Goal: Task Accomplishment & Management: Complete application form

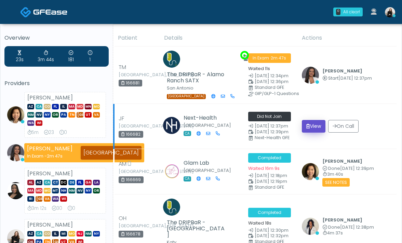
click at [321, 128] on button "View" at bounding box center [314, 126] width 24 height 13
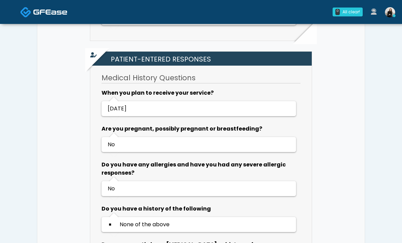
scroll to position [423, 0]
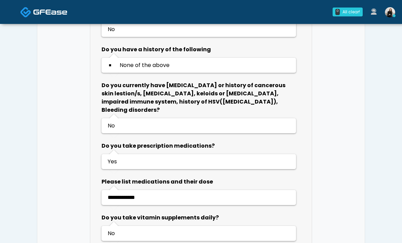
click at [52, 10] on img at bounding box center [50, 12] width 34 height 7
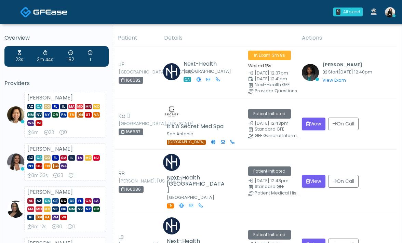
click at [37, 14] on img at bounding box center [50, 12] width 34 height 7
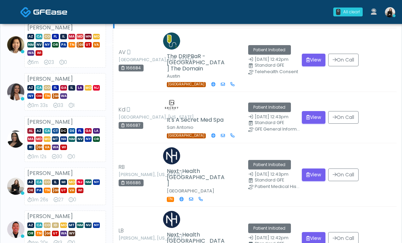
scroll to position [93, 0]
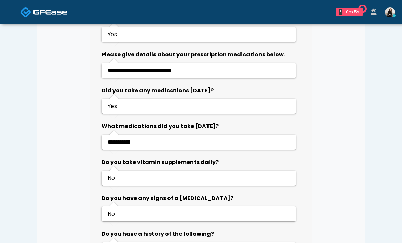
scroll to position [543, 0]
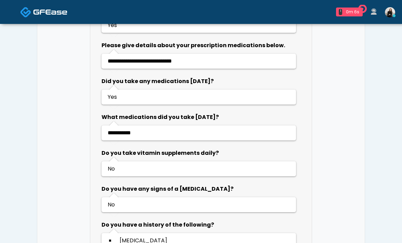
click at [48, 14] on img at bounding box center [50, 12] width 34 height 7
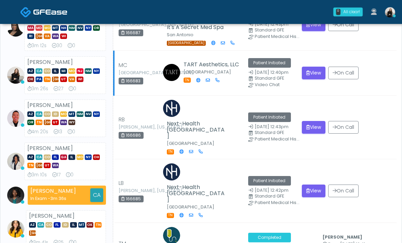
scroll to position [176, 0]
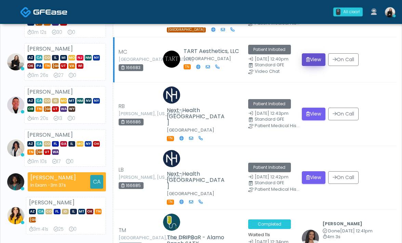
click at [307, 57] on icon "submit" at bounding box center [309, 59] width 4 height 5
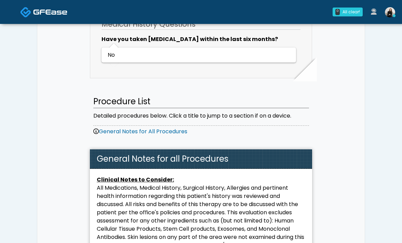
scroll to position [94, 0]
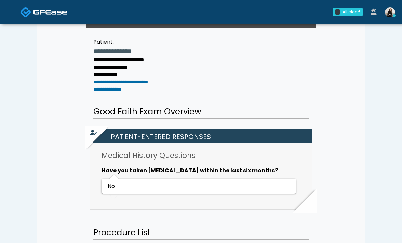
click at [60, 13] on img at bounding box center [50, 12] width 34 height 7
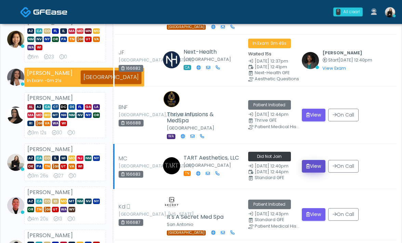
click at [310, 160] on button "View" at bounding box center [314, 166] width 24 height 13
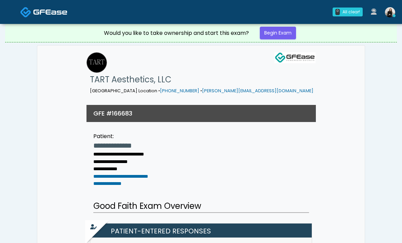
click at [43, 15] on img at bounding box center [50, 12] width 34 height 7
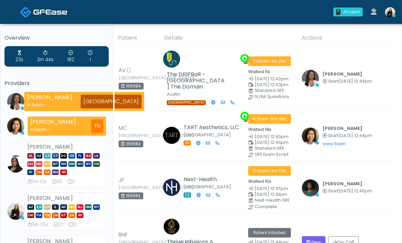
click at [28, 11] on img at bounding box center [25, 12] width 11 height 11
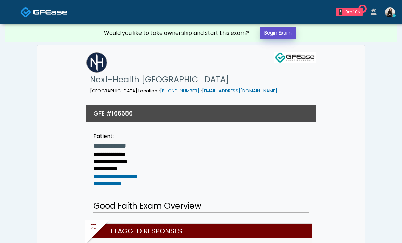
click at [272, 36] on link "Begin Exam" at bounding box center [278, 33] width 36 height 13
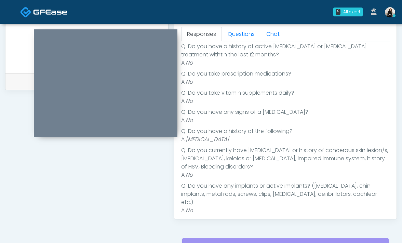
scroll to position [168, 0]
drag, startPoint x: 188, startPoint y: 138, endPoint x: 248, endPoint y: 136, distance: 59.9
click at [248, 136] on li "A: High Blood Pressure" at bounding box center [285, 139] width 209 height 8
copy em "High Blood Pressure"
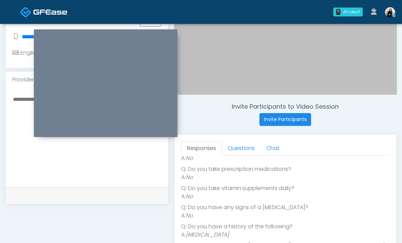
scroll to position [147, 0]
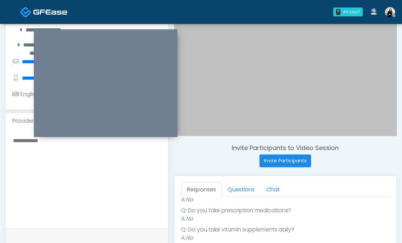
click at [111, 191] on textarea at bounding box center [86, 177] width 149 height 83
paste textarea "**********"
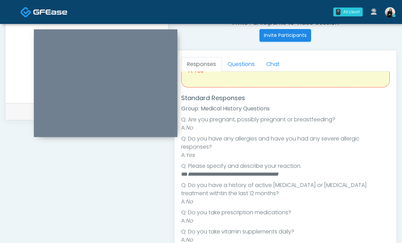
scroll to position [0, 0]
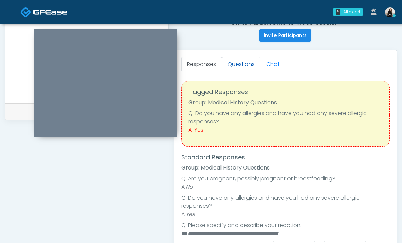
type textarea "**********"
click at [236, 63] on link "Questions" at bounding box center [241, 64] width 39 height 14
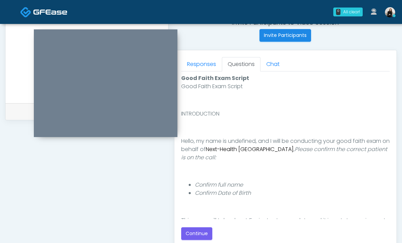
scroll to position [96, 0]
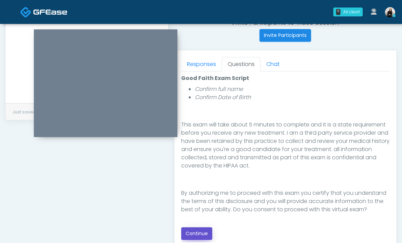
click at [203, 228] on button "Continue" at bounding box center [196, 234] width 31 height 13
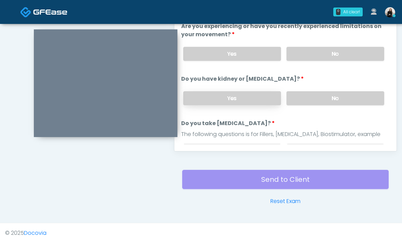
scroll to position [295, 0]
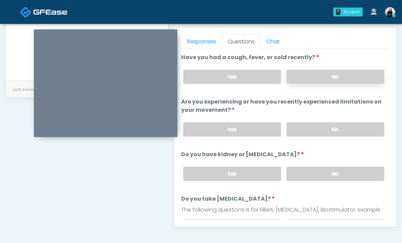
click at [336, 81] on label "No" at bounding box center [336, 77] width 98 height 14
click at [336, 139] on div "Yes No" at bounding box center [284, 129] width 213 height 25
click at [335, 130] on label "No" at bounding box center [336, 130] width 98 height 14
click at [327, 177] on label "No" at bounding box center [336, 174] width 98 height 14
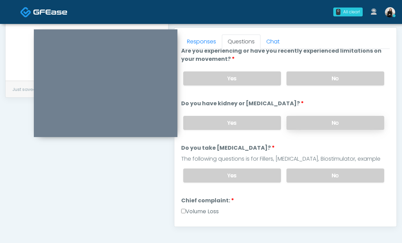
scroll to position [76, 0]
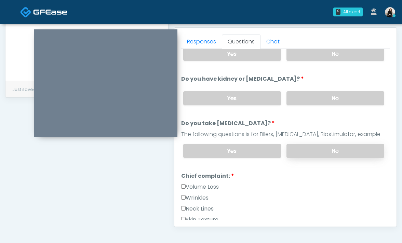
click at [322, 156] on label "No" at bounding box center [336, 151] width 98 height 14
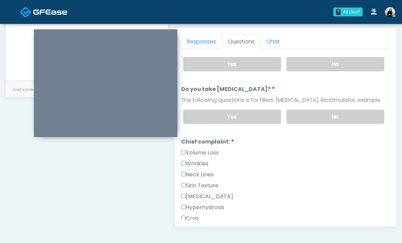
click at [203, 163] on label "Wrinkles" at bounding box center [194, 164] width 27 height 8
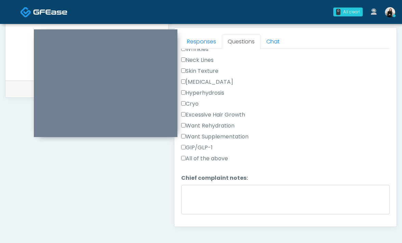
click at [202, 120] on div "Excessive Hair Growth" at bounding box center [285, 116] width 209 height 11
click at [202, 124] on label "Want Rehydration" at bounding box center [207, 126] width 53 height 8
click at [201, 142] on div "Want Supplementation" at bounding box center [285, 138] width 209 height 11
click at [201, 134] on label "Want Supplementation" at bounding box center [214, 137] width 67 height 8
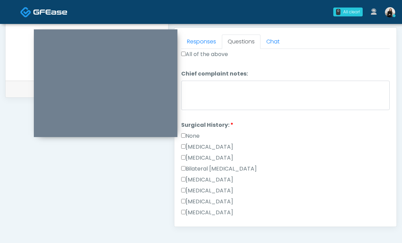
scroll to position [378, 0]
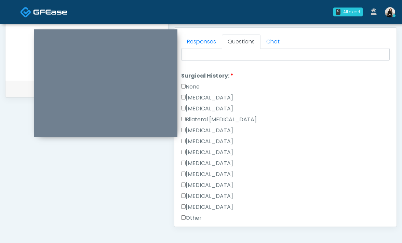
click at [193, 87] on label "None" at bounding box center [190, 87] width 18 height 8
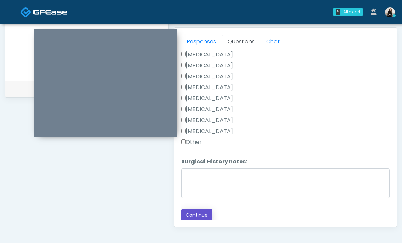
click at [188, 213] on button "Continue" at bounding box center [196, 215] width 31 height 13
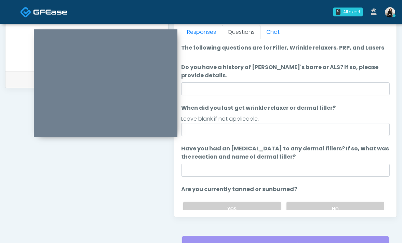
scroll to position [266, 0]
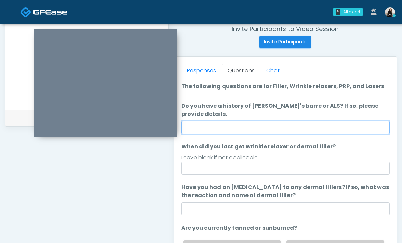
click at [237, 124] on input "Do you have a history of Guillain's barre or ALS? If so, please provide details." at bounding box center [285, 127] width 209 height 13
type input "**"
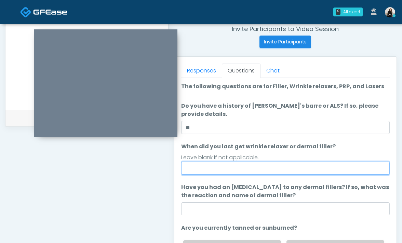
click at [230, 170] on input "When did you last get wrinkle relaxer or dermal filler?" at bounding box center [285, 168] width 209 height 13
type input "*****"
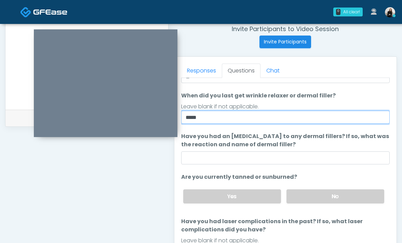
scroll to position [81, 0]
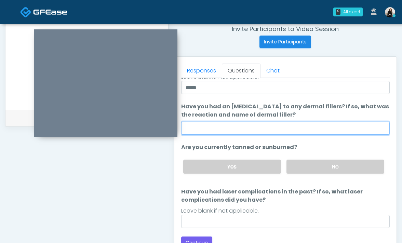
click at [223, 131] on input "Have you had an allergic response to any dermal fillers? If so, what was the re…" at bounding box center [285, 128] width 209 height 13
type input "**"
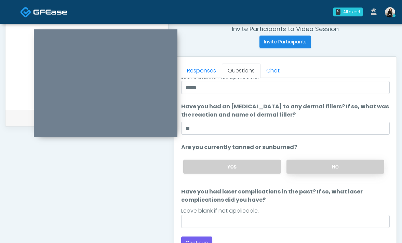
click at [335, 167] on label "No" at bounding box center [336, 167] width 98 height 14
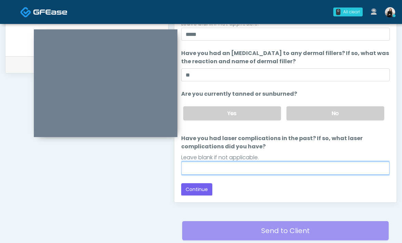
click at [312, 163] on input "Have you had laser complications in the past? If so, what laser complications d…" at bounding box center [285, 168] width 209 height 13
type input "**"
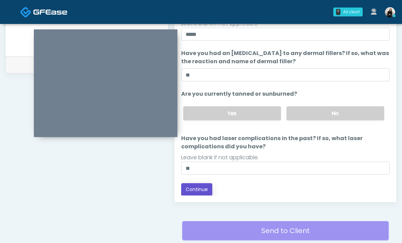
click at [189, 191] on button "Continue" at bounding box center [196, 189] width 31 height 13
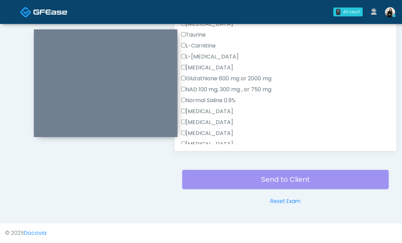
scroll to position [380, 0]
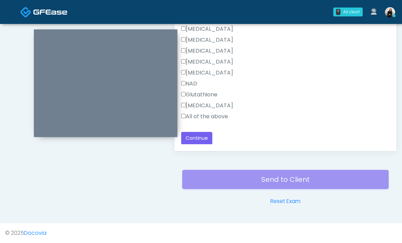
click at [209, 116] on label "All of the above" at bounding box center [204, 117] width 47 height 8
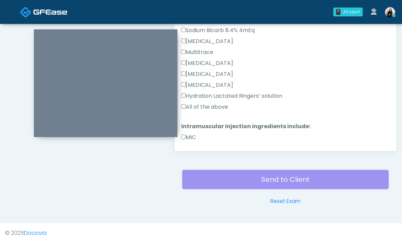
click at [204, 108] on label "All of the above" at bounding box center [204, 107] width 47 height 8
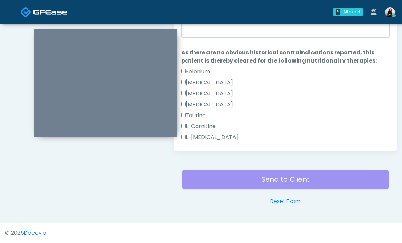
scroll to position [318, 0]
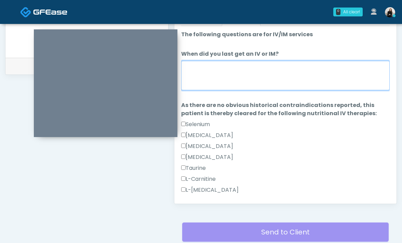
click at [214, 84] on textarea "When did you last get an IV or IM?" at bounding box center [285, 75] width 209 height 29
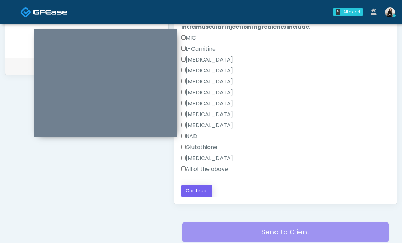
type textarea "**********"
click at [206, 186] on button "Continue" at bounding box center [196, 191] width 31 height 13
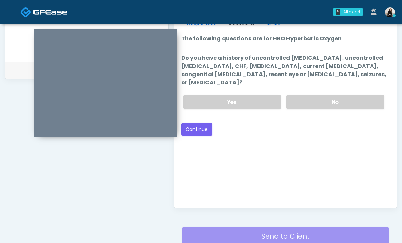
scroll to position [235, 0]
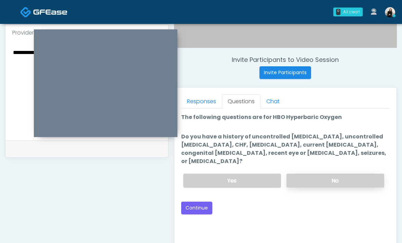
click at [306, 174] on label "No" at bounding box center [336, 181] width 98 height 14
click at [205, 202] on button "Continue" at bounding box center [196, 208] width 31 height 13
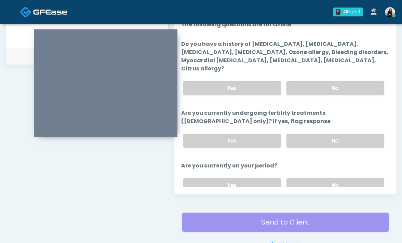
scroll to position [254, 0]
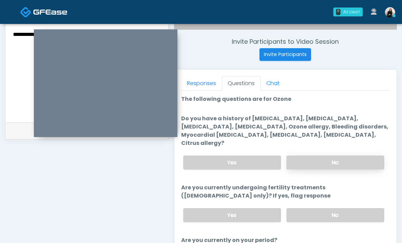
click at [302, 160] on label "No" at bounding box center [336, 163] width 98 height 14
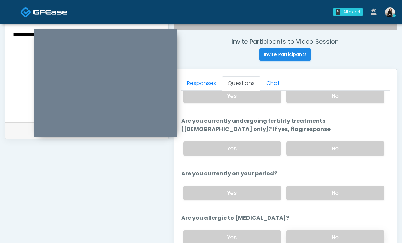
click at [299, 231] on label "No" at bounding box center [336, 238] width 98 height 14
click at [310, 186] on label "No" at bounding box center [336, 193] width 98 height 14
click at [310, 143] on label "No" at bounding box center [336, 149] width 98 height 14
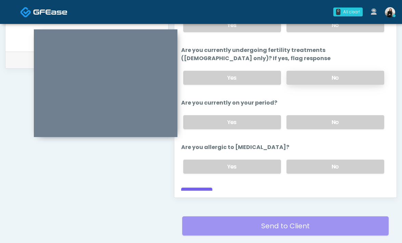
scroll to position [371, 0]
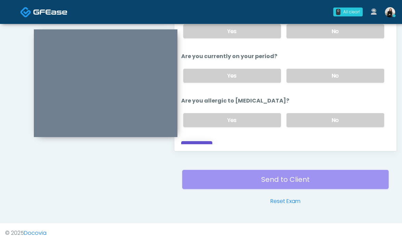
click at [201, 141] on button "Continue" at bounding box center [196, 147] width 31 height 13
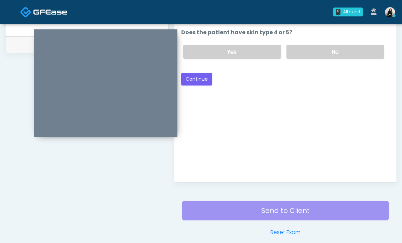
scroll to position [292, 0]
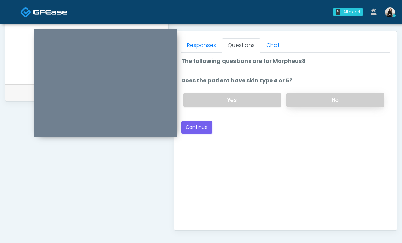
click at [293, 105] on label "No" at bounding box center [336, 100] width 98 height 14
click at [192, 131] on button "Continue" at bounding box center [196, 127] width 31 height 13
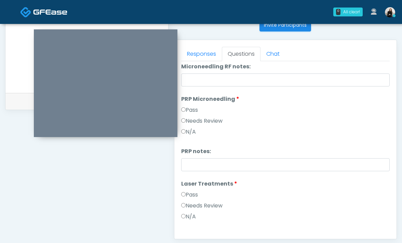
scroll to position [0, 0]
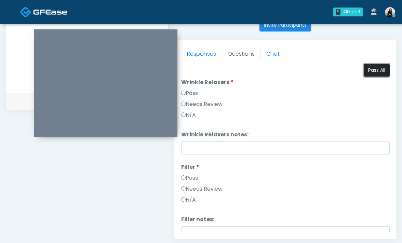
click at [373, 75] on button "Pass All" at bounding box center [377, 70] width 26 height 13
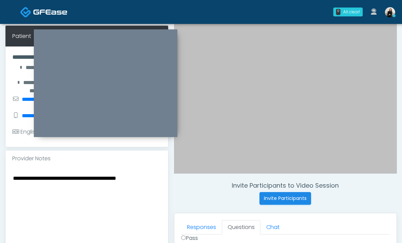
scroll to position [103, 0]
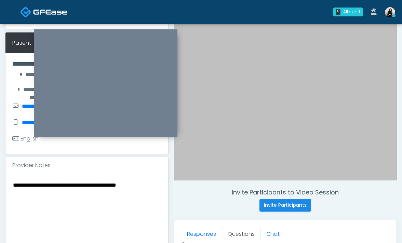
drag, startPoint x: 72, startPoint y: 176, endPoint x: 149, endPoint y: 176, distance: 77.3
click at [149, 181] on textarea "**********" at bounding box center [86, 222] width 149 height 83
click at [138, 174] on div "**********" at bounding box center [86, 224] width 163 height 100
click at [138, 181] on textarea "**********" at bounding box center [86, 222] width 149 height 83
click at [137, 181] on textarea "**********" at bounding box center [86, 222] width 149 height 83
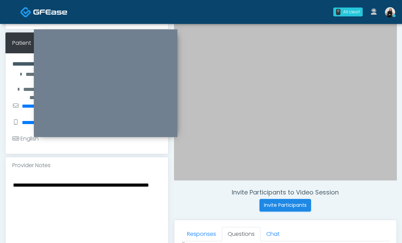
click at [65, 181] on textarea "**********" at bounding box center [86, 222] width 149 height 83
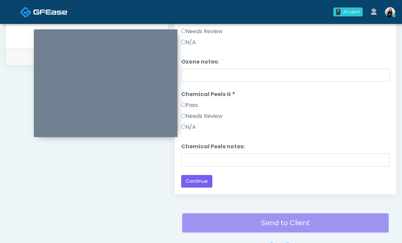
scroll to position [371, 0]
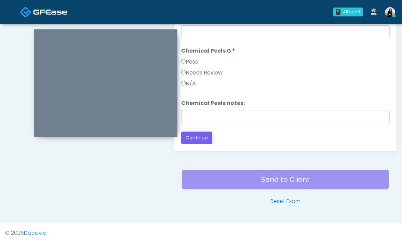
type textarea "**********"
click at [202, 140] on button "Continue" at bounding box center [196, 138] width 31 height 13
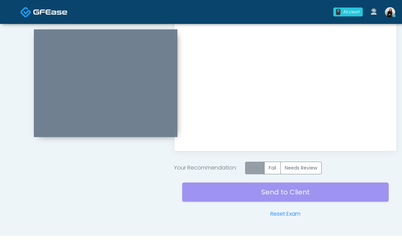
click at [260, 164] on label "Pass" at bounding box center [255, 168] width 20 height 13
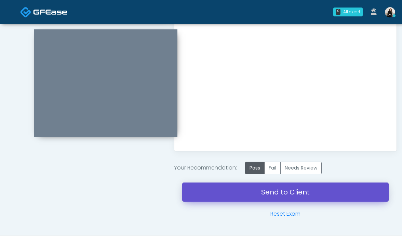
click at [270, 189] on link "Send to Client" at bounding box center [285, 192] width 207 height 19
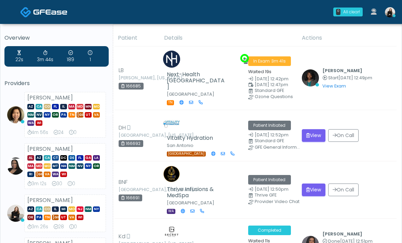
scroll to position [23, 0]
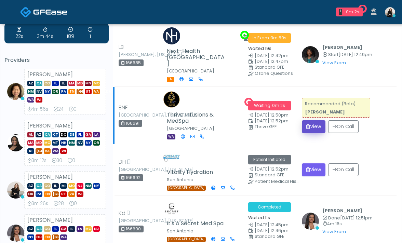
click at [306, 120] on button "View" at bounding box center [314, 126] width 24 height 13
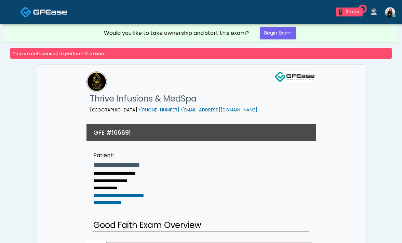
click at [56, 15] on img at bounding box center [50, 12] width 34 height 7
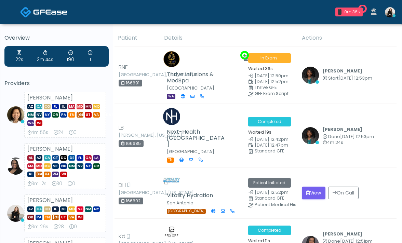
click at [46, 15] on img at bounding box center [50, 12] width 34 height 7
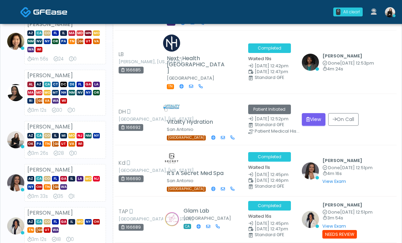
scroll to position [89, 0]
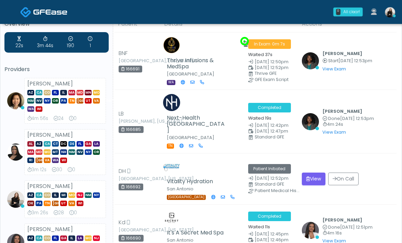
scroll to position [15, 0]
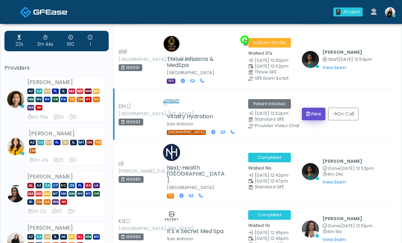
click at [310, 116] on button "View" at bounding box center [314, 114] width 24 height 13
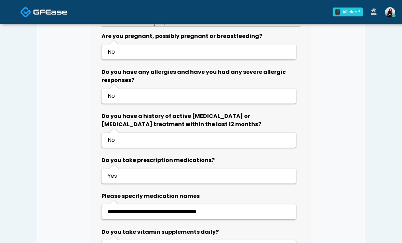
scroll to position [475, 0]
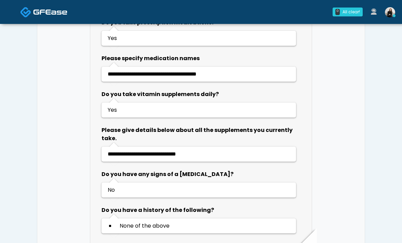
click at [29, 10] on img at bounding box center [25, 12] width 11 height 11
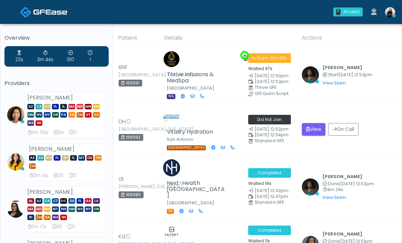
click at [33, 11] on img at bounding box center [50, 12] width 34 height 7
click at [311, 129] on button "View" at bounding box center [314, 129] width 24 height 13
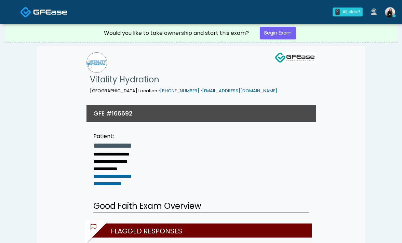
click at [59, 10] on img at bounding box center [50, 12] width 34 height 7
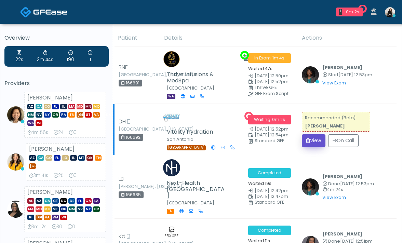
click at [313, 139] on button "View" at bounding box center [314, 140] width 24 height 13
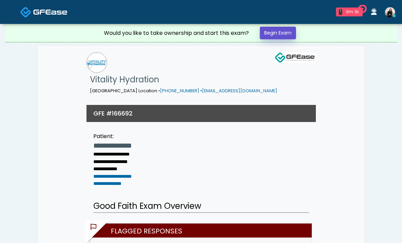
click at [264, 32] on link "Begin Exam" at bounding box center [278, 33] width 36 height 13
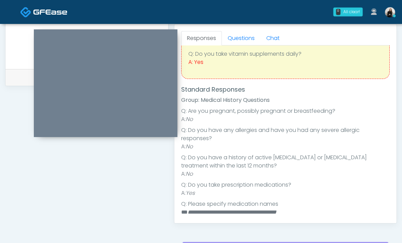
scroll to position [48, 0]
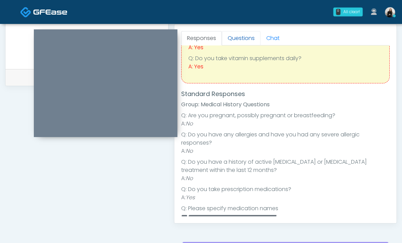
click at [240, 43] on link "Questions" at bounding box center [241, 38] width 39 height 14
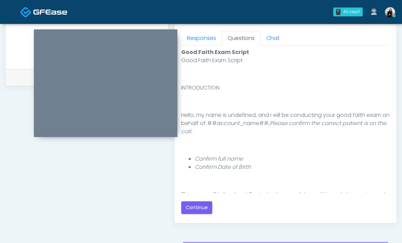
click at [204, 199] on div "Good Faith Exam Script Good Faith Exam Script INTRODUCTION Hello, my name is un…" at bounding box center [285, 131] width 209 height 166
click at [202, 210] on button "Continue" at bounding box center [196, 208] width 31 height 13
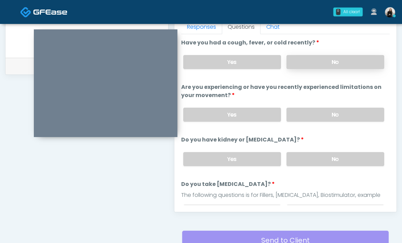
scroll to position [288, 0]
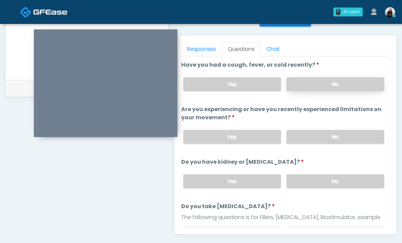
click at [312, 79] on label "No" at bounding box center [336, 84] width 98 height 14
click at [310, 138] on label "No" at bounding box center [336, 137] width 98 height 14
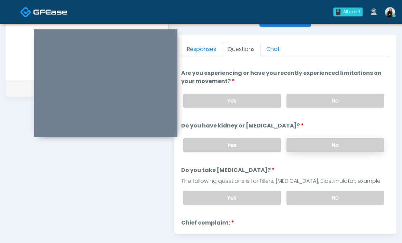
click at [306, 147] on label "No" at bounding box center [336, 145] width 98 height 14
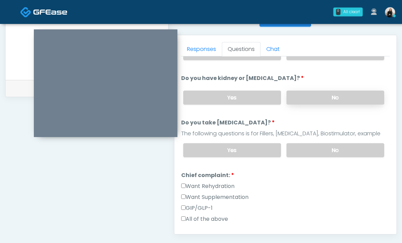
scroll to position [99, 0]
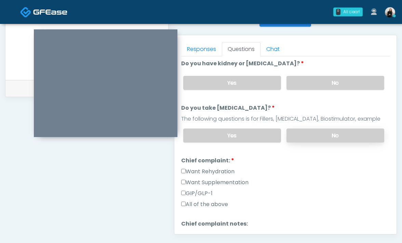
click at [307, 132] on label "No" at bounding box center [336, 136] width 98 height 14
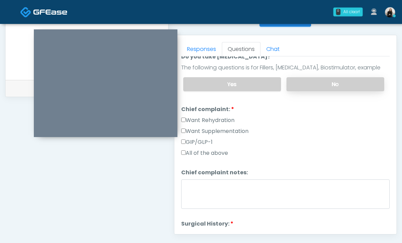
scroll to position [175, 0]
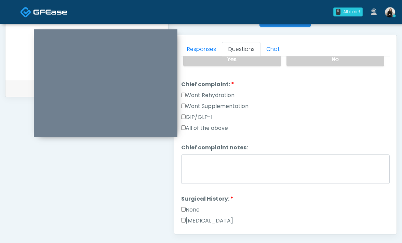
click at [229, 92] on label "Want Rehydration" at bounding box center [207, 95] width 53 height 8
click at [229, 108] on label "Want Supplementation" at bounding box center [214, 106] width 67 height 8
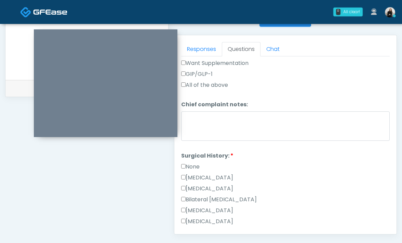
scroll to position [222, 0]
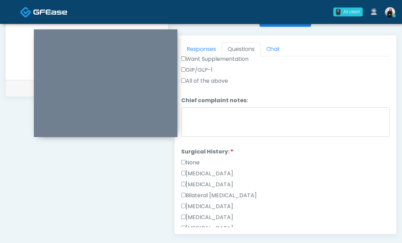
click at [193, 161] on label "None" at bounding box center [190, 163] width 18 height 8
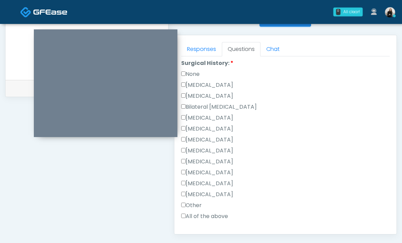
scroll to position [282, 0]
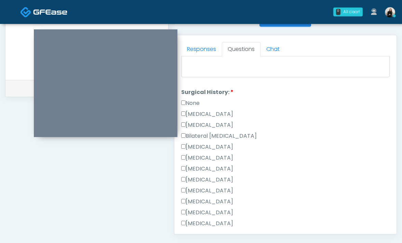
click at [198, 101] on label "None" at bounding box center [190, 103] width 18 height 8
click at [195, 199] on label "Cholecystectomy" at bounding box center [207, 202] width 52 height 8
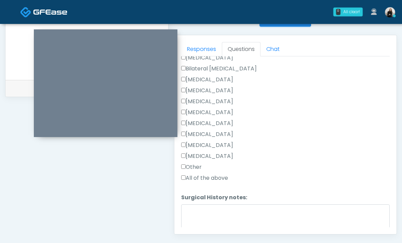
scroll to position [313, 0]
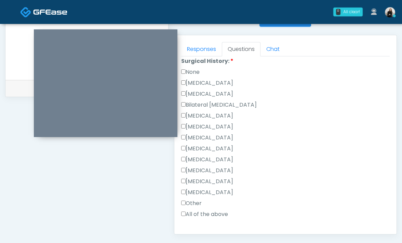
click at [212, 103] on label "Bilateral Tubal Ligation" at bounding box center [219, 105] width 76 height 8
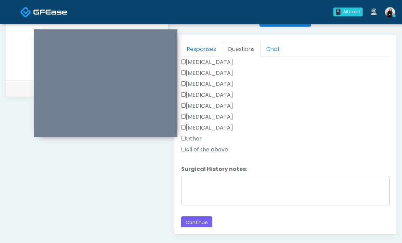
scroll to position [308, 0]
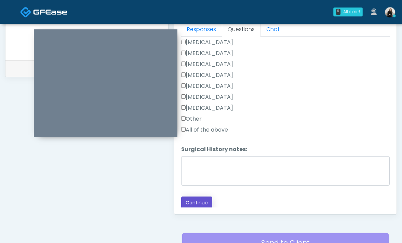
click at [197, 198] on button "Continue" at bounding box center [196, 203] width 31 height 13
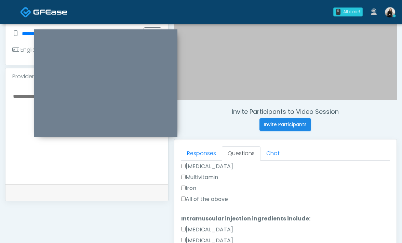
scroll to position [132, 0]
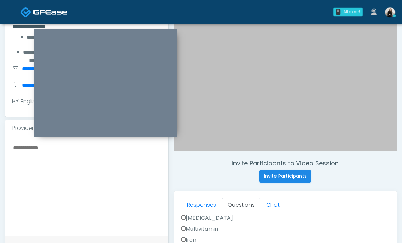
click at [135, 189] on textarea at bounding box center [86, 184] width 149 height 83
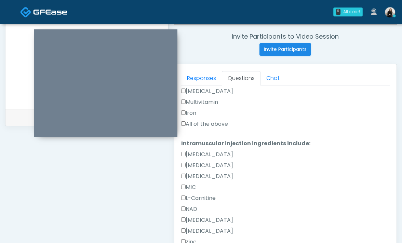
scroll to position [424, 0]
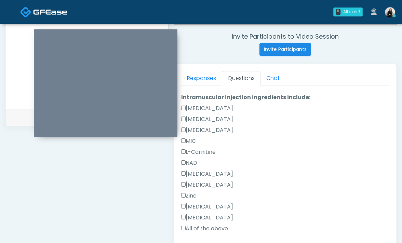
type textarea "**********"
click at [212, 226] on label "All of the above" at bounding box center [204, 229] width 47 height 8
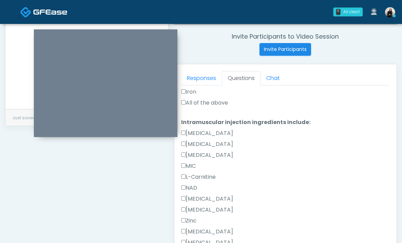
scroll to position [350, 0]
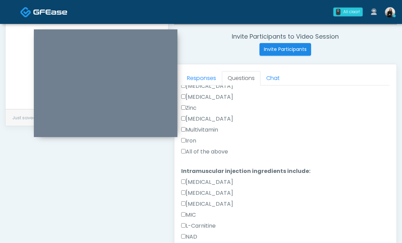
click at [212, 152] on label "All of the above" at bounding box center [204, 152] width 47 height 8
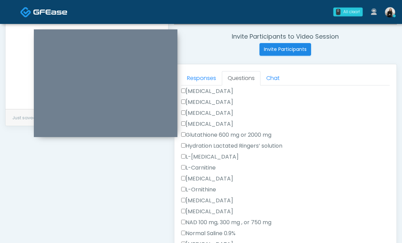
scroll to position [0, 0]
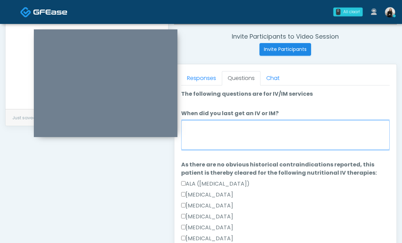
click at [213, 148] on textarea "When did you last get an IV or IM?" at bounding box center [285, 134] width 209 height 29
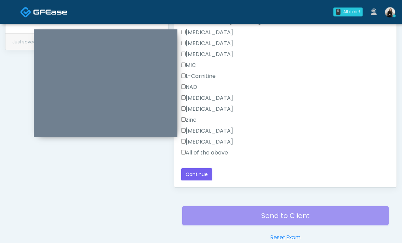
scroll to position [371, 0]
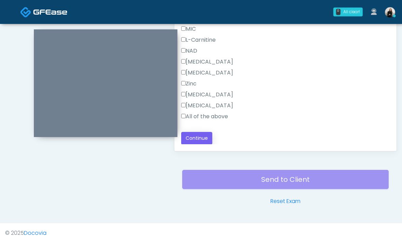
type textarea "*******"
click at [207, 139] on button "Continue" at bounding box center [196, 138] width 31 height 13
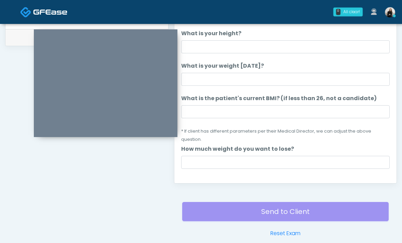
scroll to position [261, 0]
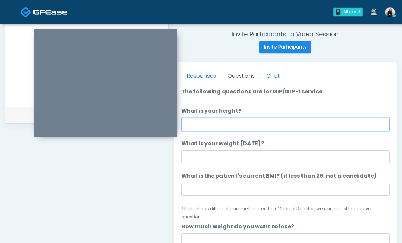
click at [241, 121] on input "What is your height?" at bounding box center [285, 124] width 209 height 13
click at [198, 126] on input "*******" at bounding box center [285, 124] width 209 height 13
type input "******"
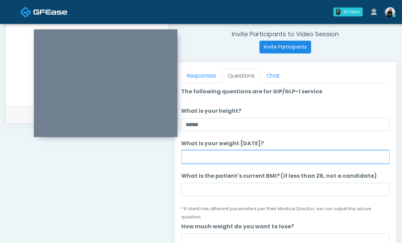
click at [199, 158] on input "What is your weight today?" at bounding box center [285, 157] width 209 height 13
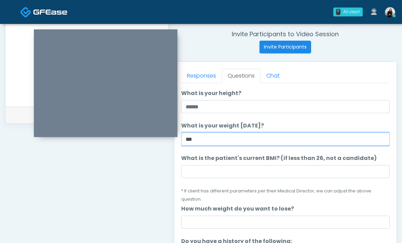
type input "***"
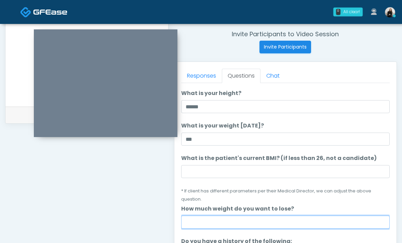
click at [231, 217] on input "How much weight do you want to lose?" at bounding box center [285, 222] width 209 height 13
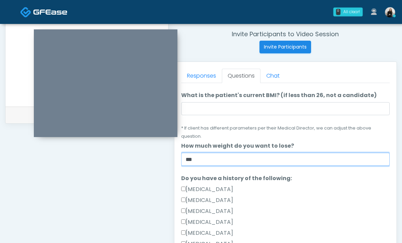
scroll to position [128, 0]
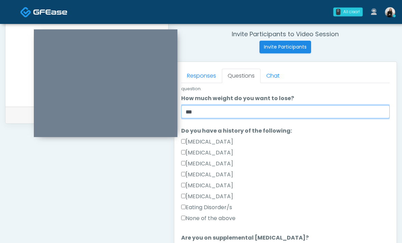
type input "***"
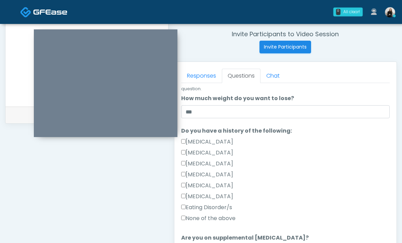
click at [203, 138] on label "Gallbladder Disease" at bounding box center [207, 142] width 52 height 8
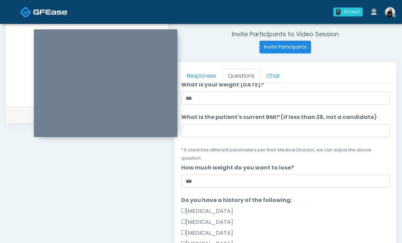
scroll to position [0, 0]
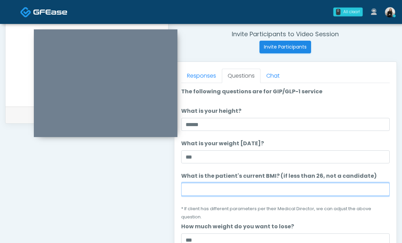
click at [220, 184] on input "What is the patient's current BMI? (if less than 26, not a candidate)" at bounding box center [285, 189] width 209 height 13
paste input "****"
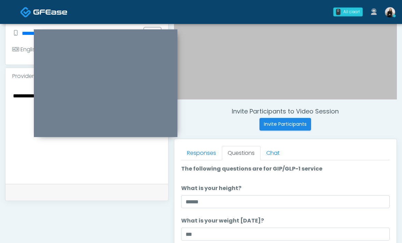
type input "****"
click at [119, 180] on div "**********" at bounding box center [86, 135] width 163 height 100
click at [117, 170] on textarea "**********" at bounding box center [86, 132] width 149 height 83
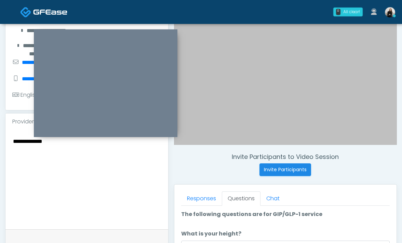
scroll to position [117, 0]
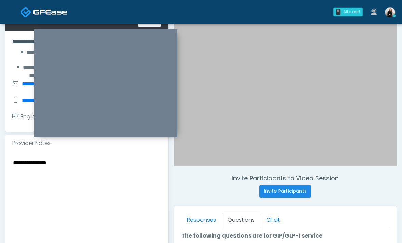
paste textarea "****"
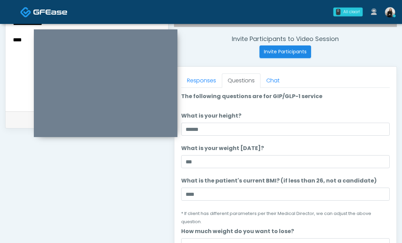
scroll to position [221, 0]
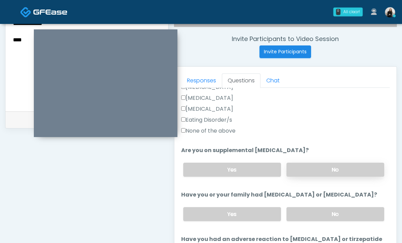
type textarea "**********"
click at [312, 165] on label "No" at bounding box center [336, 170] width 98 height 14
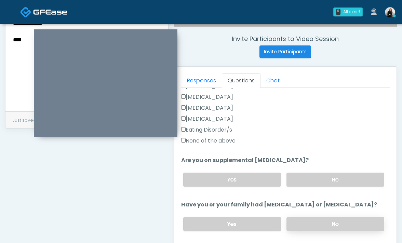
click at [303, 217] on label "No" at bounding box center [336, 224] width 98 height 14
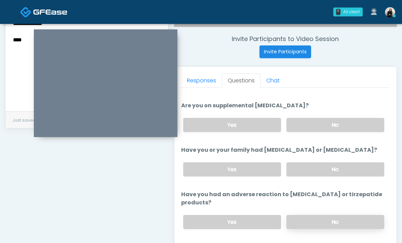
click at [304, 215] on label "No" at bounding box center [336, 222] width 98 height 14
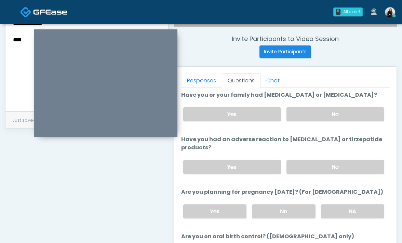
click at [304, 202] on div "Yes No NA" at bounding box center [284, 211] width 213 height 25
click at [304, 205] on label "No" at bounding box center [284, 212] width 64 height 14
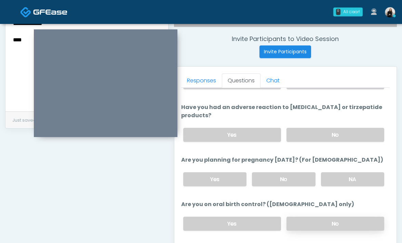
click at [304, 217] on label "No" at bounding box center [336, 224] width 98 height 14
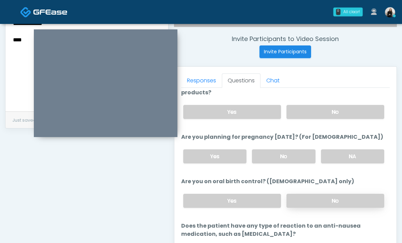
scroll to position [386, 0]
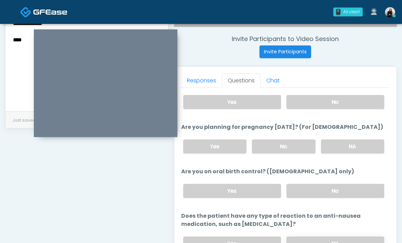
click at [305, 237] on label "No" at bounding box center [336, 244] width 98 height 14
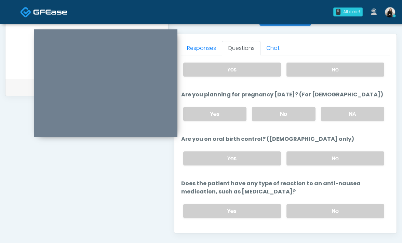
click at [204, 232] on button "Continue" at bounding box center [196, 238] width 31 height 13
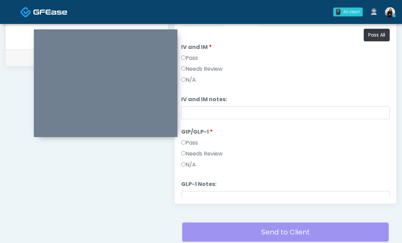
scroll to position [255, 0]
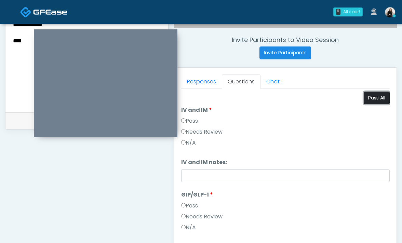
click at [370, 98] on button "Pass All" at bounding box center [377, 98] width 26 height 13
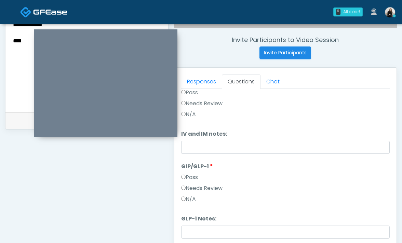
click at [217, 184] on div "Pass" at bounding box center [285, 178] width 209 height 11
click at [217, 188] on label "Needs Review" at bounding box center [201, 188] width 41 height 8
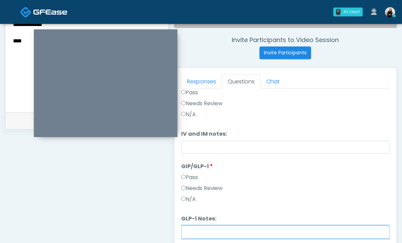
click at [216, 229] on input "GLP-1 Notes:" at bounding box center [285, 232] width 209 height 13
paste input "*****"
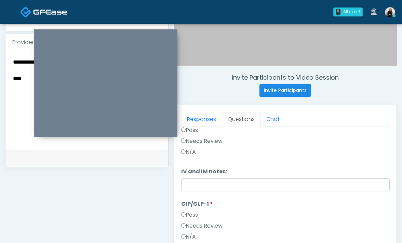
scroll to position [157, 0]
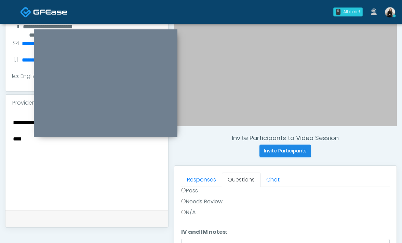
type input "********"
click at [13, 141] on textarea "**********" at bounding box center [86, 159] width 149 height 83
click at [14, 119] on textarea "**********" at bounding box center [86, 159] width 149 height 83
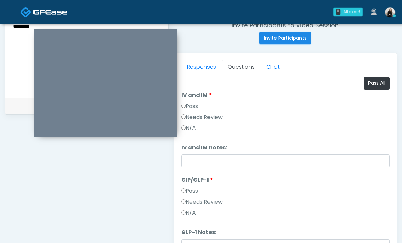
scroll to position [0, 0]
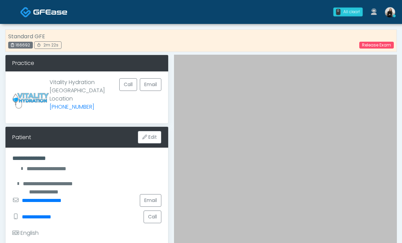
type textarea "**********"
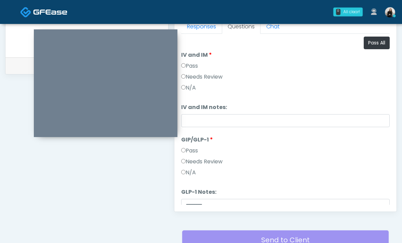
scroll to position [28, 0]
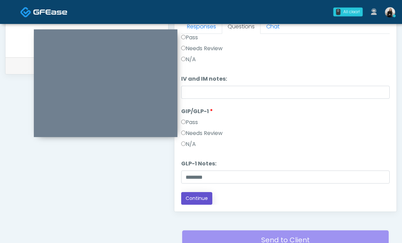
click at [206, 194] on button "Continue" at bounding box center [196, 198] width 31 height 13
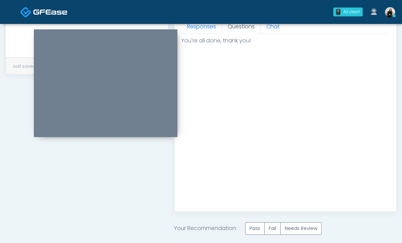
scroll to position [0, 0]
click at [298, 229] on label "Needs Review" at bounding box center [301, 228] width 41 height 13
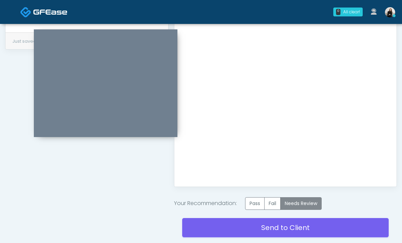
scroll to position [351, 0]
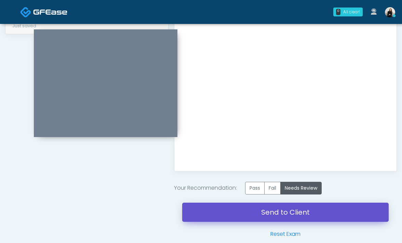
click at [295, 218] on link "Send to Client" at bounding box center [285, 212] width 207 height 19
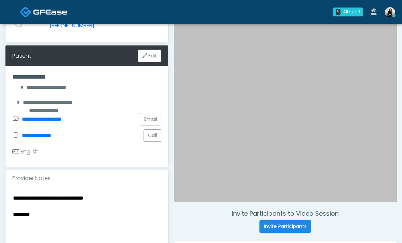
scroll to position [134, 0]
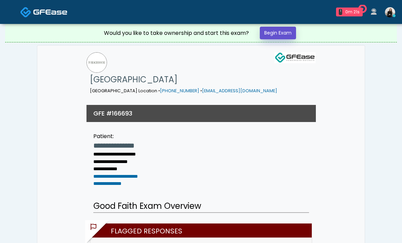
click at [290, 35] on link "Begin Exam" at bounding box center [278, 33] width 36 height 13
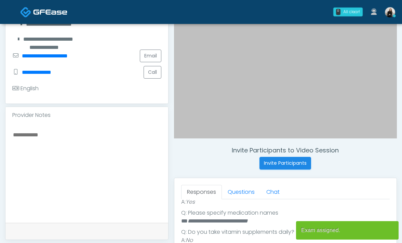
scroll to position [238, 0]
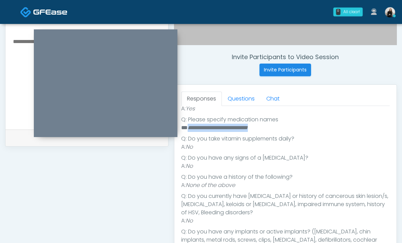
drag, startPoint x: 189, startPoint y: 126, endPoint x: 309, endPoint y: 132, distance: 120.6
click at [309, 132] on li "**********" at bounding box center [285, 128] width 209 height 8
copy em "**********"
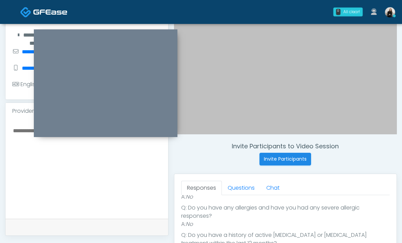
scroll to position [114, 0]
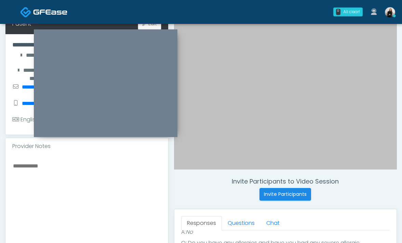
click at [123, 172] on textarea at bounding box center [86, 203] width 149 height 83
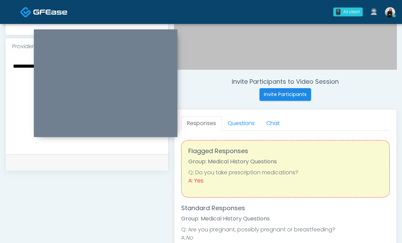
scroll to position [213, 0]
type textarea "**********"
click at [240, 124] on link "Questions" at bounding box center [241, 124] width 39 height 14
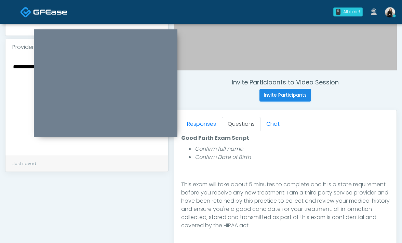
scroll to position [313, 0]
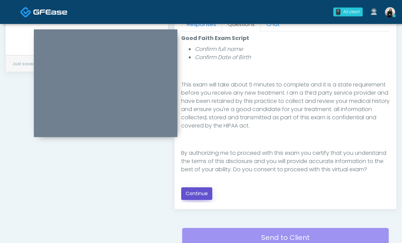
click at [205, 188] on button "Continue" at bounding box center [196, 194] width 31 height 13
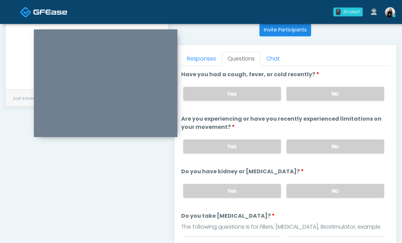
scroll to position [274, 0]
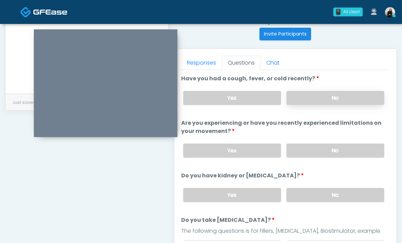
click at [304, 99] on label "No" at bounding box center [336, 98] width 98 height 14
click at [299, 156] on label "No" at bounding box center [336, 151] width 98 height 14
click at [298, 190] on label "No" at bounding box center [336, 195] width 98 height 14
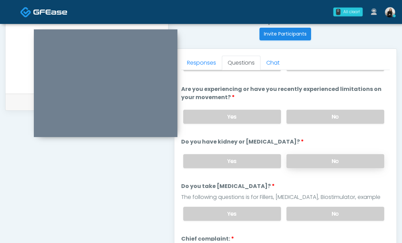
scroll to position [41, 0]
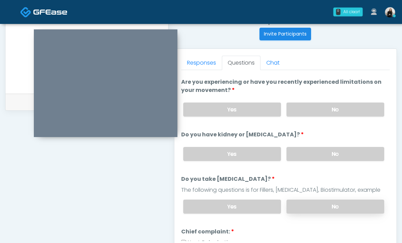
click at [299, 205] on label "No" at bounding box center [336, 207] width 98 height 14
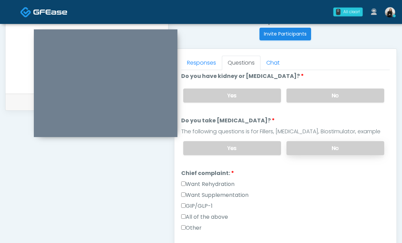
scroll to position [150, 0]
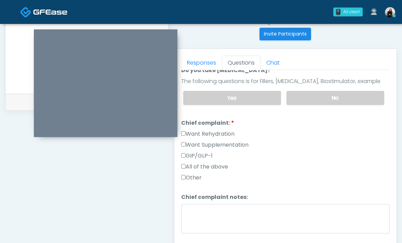
click at [220, 133] on label "Want Rehydration" at bounding box center [207, 134] width 53 height 8
click at [220, 143] on label "Want Supplementation" at bounding box center [214, 145] width 67 height 8
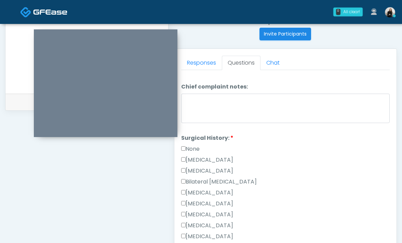
scroll to position [285, 0]
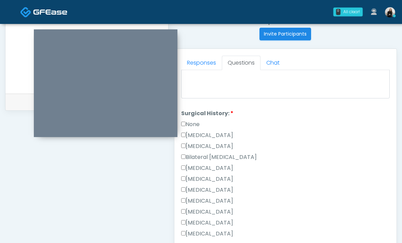
click at [219, 144] on label "Hysterectomy" at bounding box center [207, 146] width 52 height 8
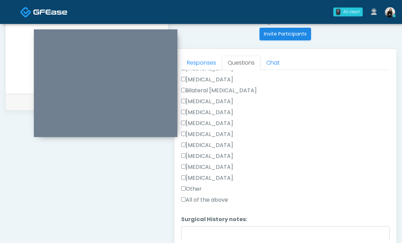
scroll to position [388, 0]
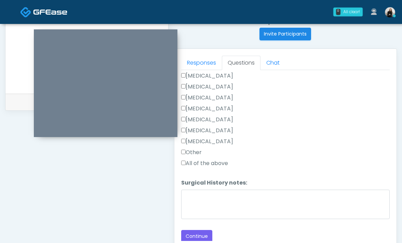
click at [202, 152] on label "Other" at bounding box center [191, 153] width 21 height 8
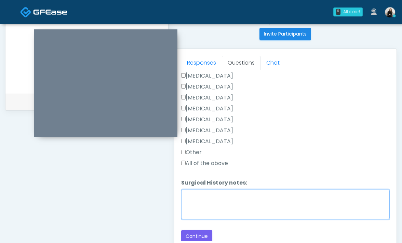
click at [204, 192] on textarea "Surgical History notes:" at bounding box center [285, 204] width 209 height 29
type textarea "**********"
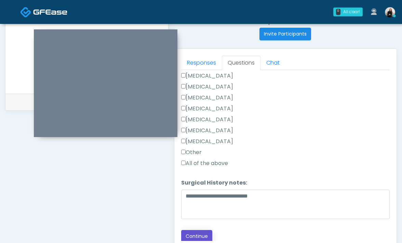
click at [201, 240] on button "Continue" at bounding box center [196, 236] width 31 height 13
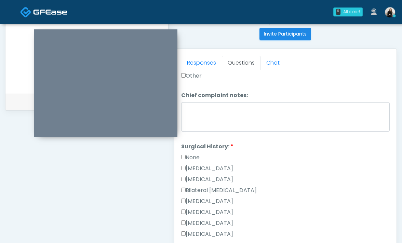
scroll to position [371, 0]
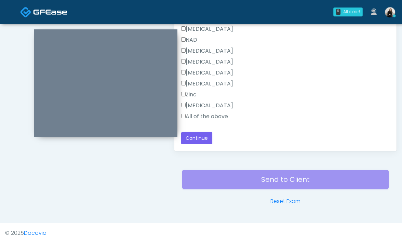
click at [219, 115] on label "All of the above" at bounding box center [204, 117] width 47 height 8
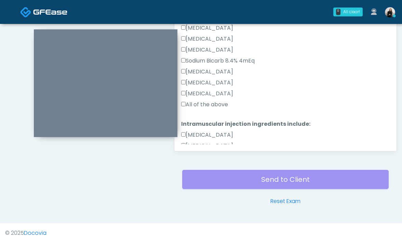
click at [219, 102] on label "All of the above" at bounding box center [204, 105] width 47 height 8
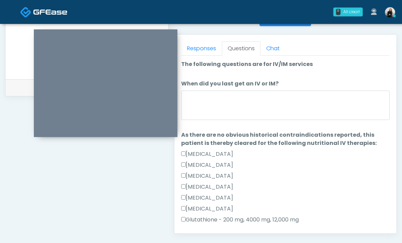
scroll to position [288, 0]
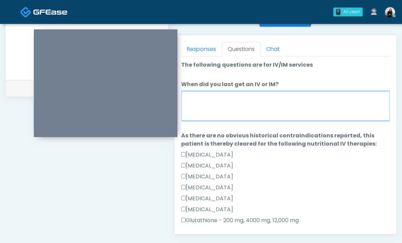
click at [219, 102] on textarea "When did you last get an IV or IM?" at bounding box center [285, 105] width 209 height 29
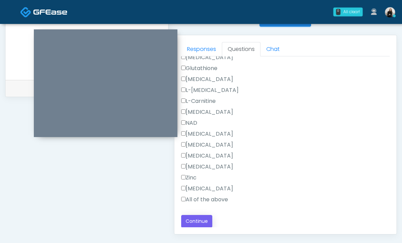
type textarea "**********"
click at [191, 227] on button "Continue" at bounding box center [196, 221] width 31 height 13
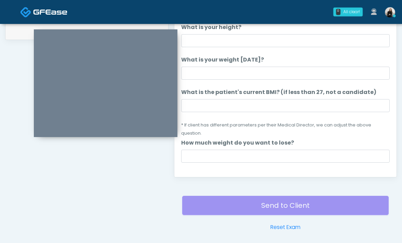
scroll to position [299, 0]
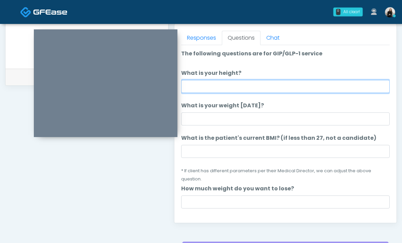
click at [236, 89] on input "What is your height?" at bounding box center [285, 86] width 209 height 13
click at [196, 89] on input "*******" at bounding box center [285, 86] width 209 height 13
type input "*******"
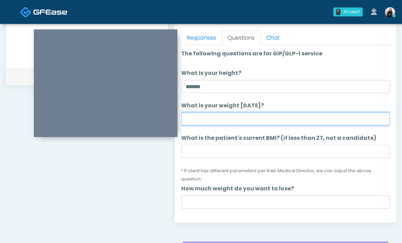
click at [204, 117] on input "What is your weight today?" at bounding box center [285, 119] width 209 height 13
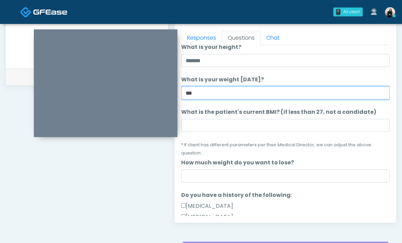
type input "***"
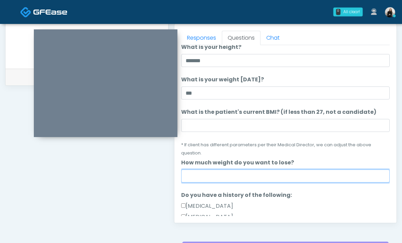
click at [234, 170] on input "How much weight do you want to lose?" at bounding box center [285, 176] width 209 height 13
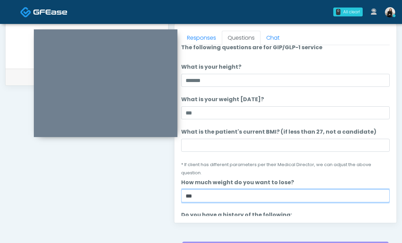
scroll to position [0, 0]
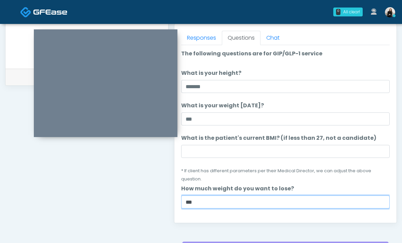
type input "***"
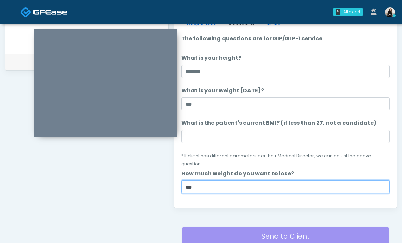
scroll to position [299, 0]
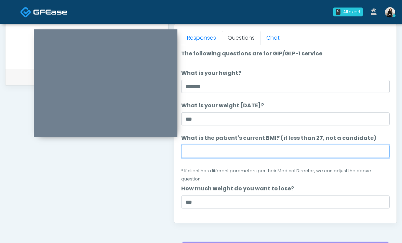
click at [192, 147] on input "What is the patient's current BMI? (if less than 27, not a candidate)" at bounding box center [285, 151] width 209 height 13
paste input "****"
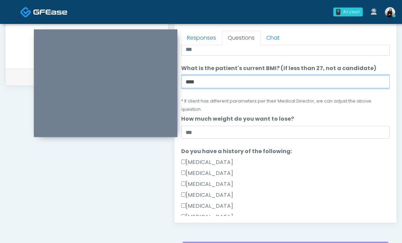
scroll to position [97, 0]
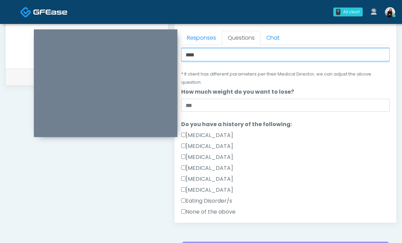
type input "****"
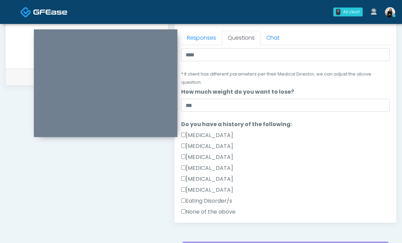
click at [204, 208] on label "None of the above" at bounding box center [208, 212] width 54 height 8
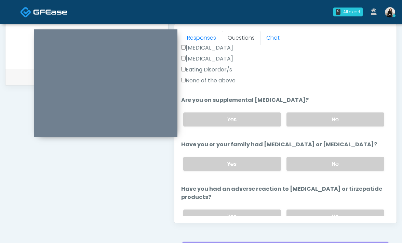
click at [314, 120] on div "Yes No" at bounding box center [284, 119] width 213 height 25
click at [316, 115] on label "No" at bounding box center [336, 120] width 98 height 14
click at [309, 157] on label "No" at bounding box center [336, 164] width 98 height 14
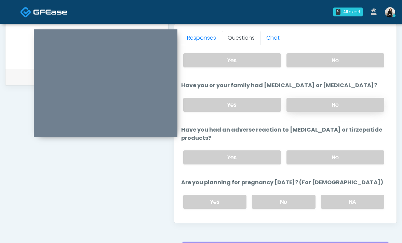
scroll to position [299, 0]
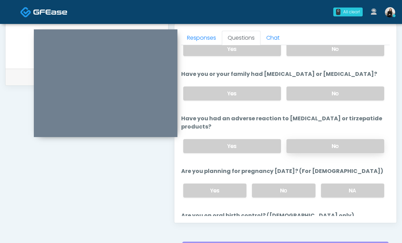
click at [311, 139] on label "No" at bounding box center [336, 146] width 98 height 14
click at [295, 184] on label "No" at bounding box center [284, 191] width 64 height 14
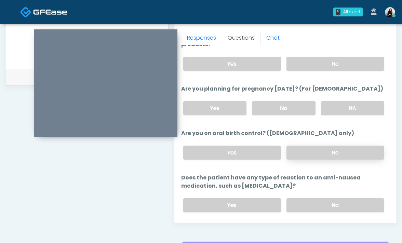
click at [309, 146] on label "No" at bounding box center [336, 153] width 98 height 14
click at [305, 198] on label "No" at bounding box center [336, 205] width 98 height 14
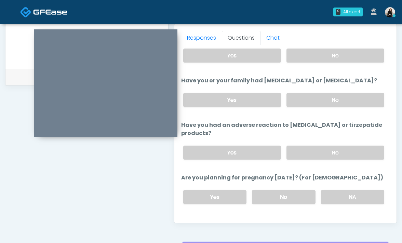
scroll to position [386, 0]
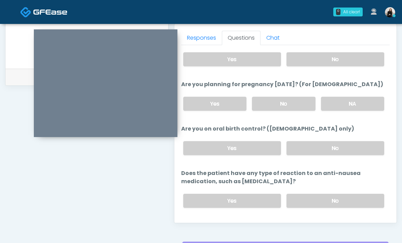
click at [197, 222] on button "Continue" at bounding box center [196, 228] width 31 height 13
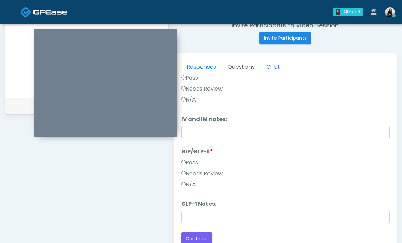
scroll to position [0, 0]
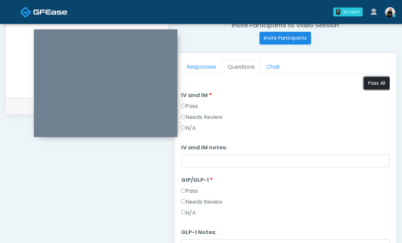
click at [369, 86] on button "Pass All" at bounding box center [377, 83] width 26 height 13
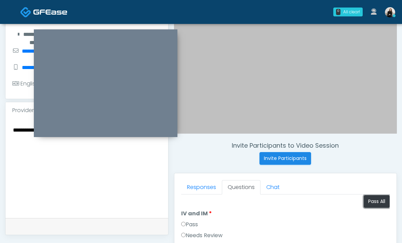
scroll to position [96, 0]
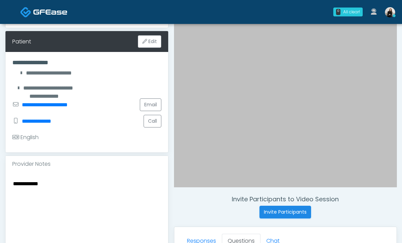
drag, startPoint x: 80, startPoint y: 179, endPoint x: -7, endPoint y: 170, distance: 88.1
click at [0, 170] on html "0 All clear! All clear! Shu Dong AZ CA CO FL IL MA MD MN MO NM NV NY OR PA TN" at bounding box center [201, 211] width 402 height 614
click at [22, 179] on textarea "**********" at bounding box center [86, 220] width 149 height 83
click at [13, 179] on textarea "**********" at bounding box center [86, 220] width 149 height 83
click at [125, 179] on textarea "**********" at bounding box center [86, 220] width 149 height 83
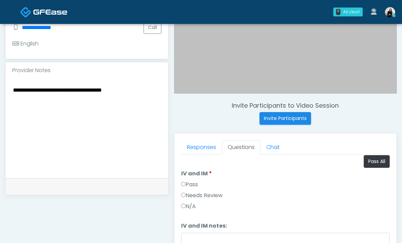
scroll to position [224, 0]
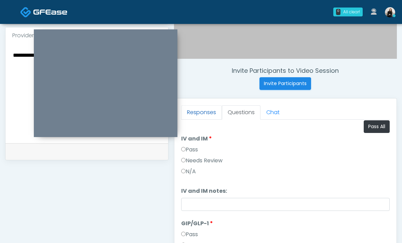
click at [204, 119] on link "Responses" at bounding box center [201, 112] width 41 height 14
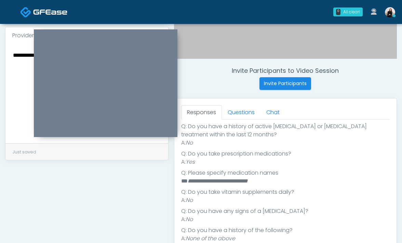
scroll to position [149, 0]
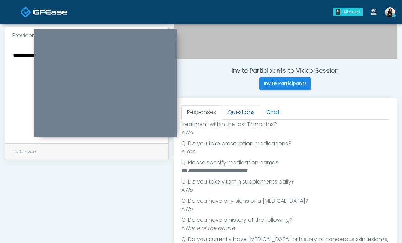
click at [227, 110] on link "Questions" at bounding box center [241, 112] width 39 height 14
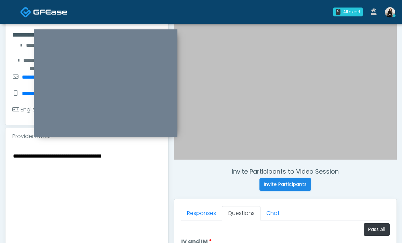
scroll to position [61, 0]
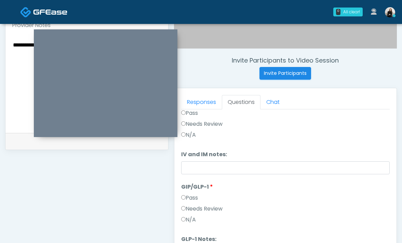
scroll to position [319, 0]
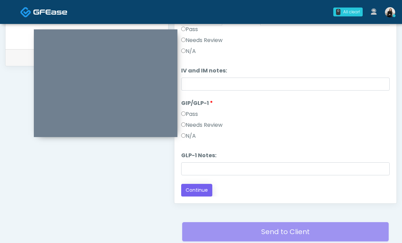
type textarea "**********"
click at [206, 192] on button "Continue" at bounding box center [196, 190] width 31 height 13
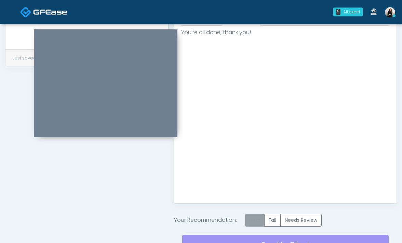
click at [260, 221] on label "Pass" at bounding box center [255, 220] width 20 height 13
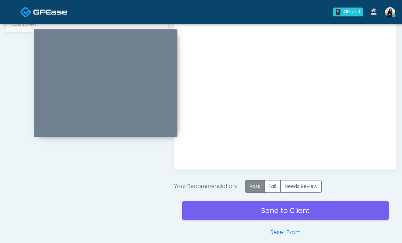
scroll to position [370, 0]
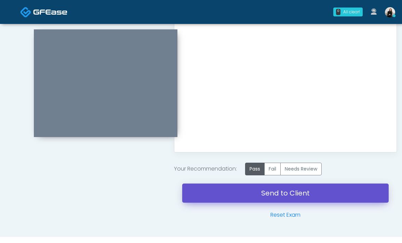
click at [263, 200] on link "Send to Client" at bounding box center [285, 193] width 207 height 19
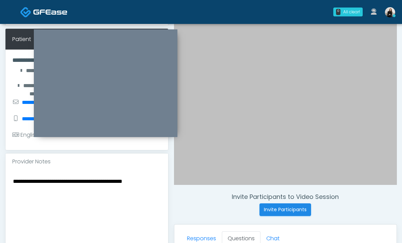
scroll to position [97, 0]
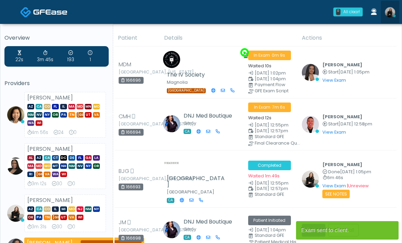
click at [392, 10] on img at bounding box center [390, 12] width 10 height 10
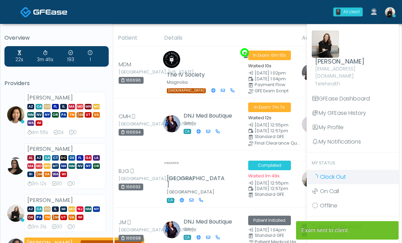
click at [356, 170] on link "Clock Out" at bounding box center [353, 177] width 92 height 14
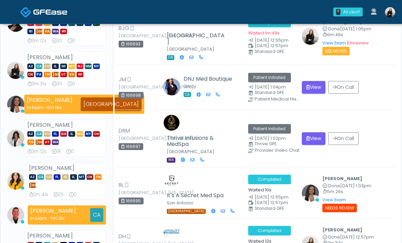
scroll to position [149, 0]
